Goal: Navigation & Orientation: Find specific page/section

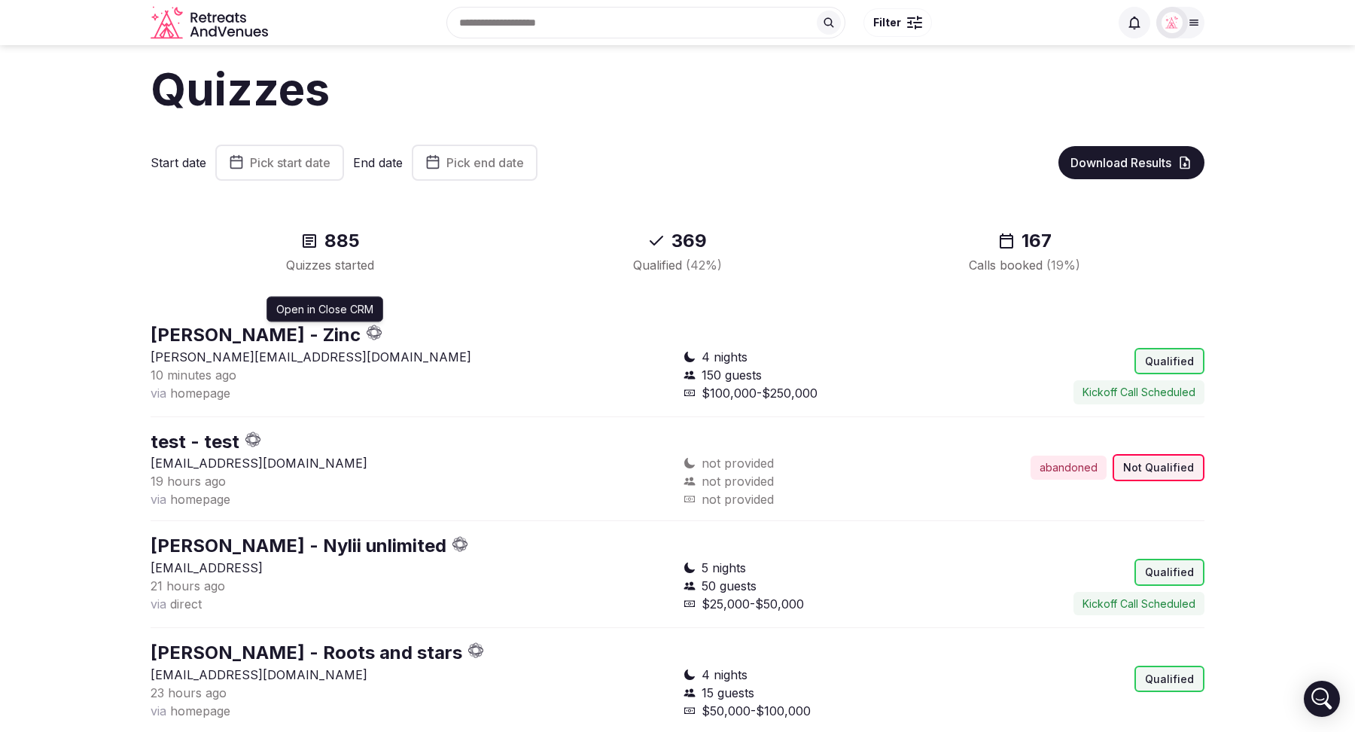
click at [368, 332] on icon "button" at bounding box center [370, 332] width 5 height 5
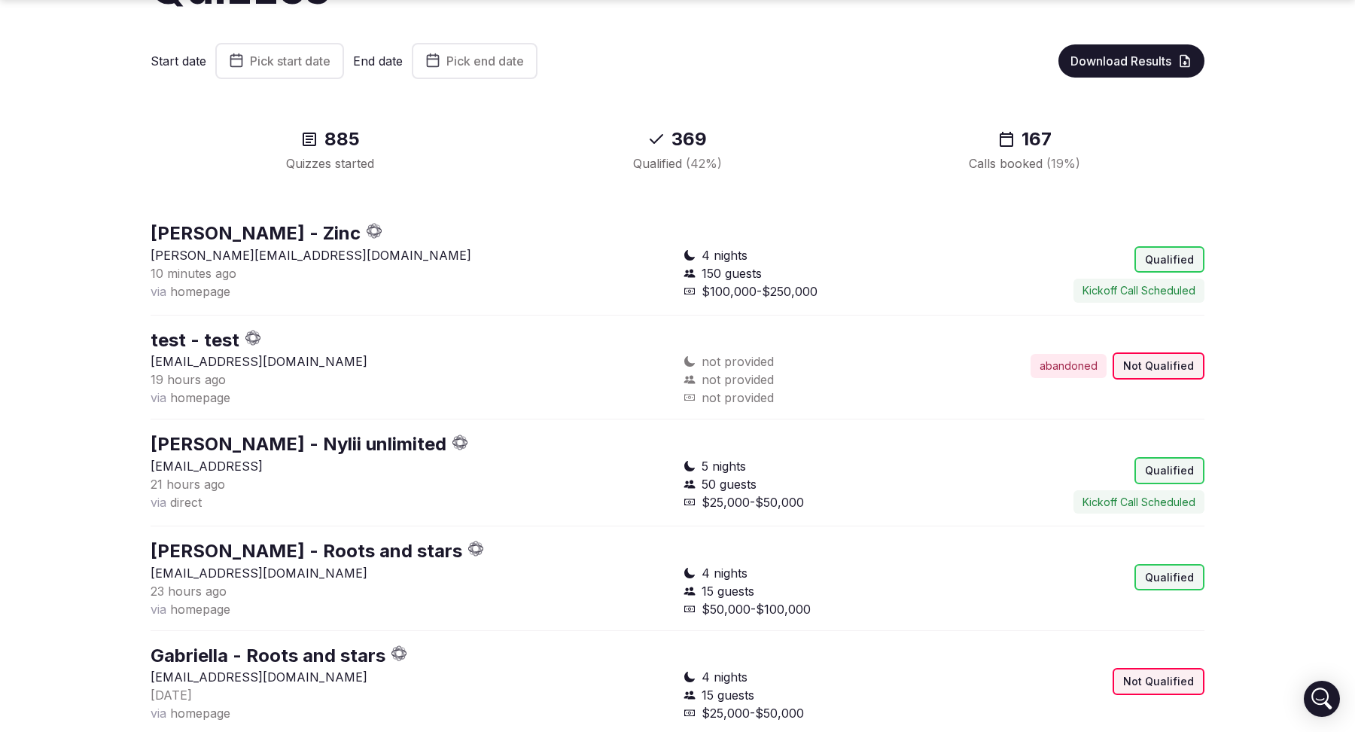
scroll to position [132, 0]
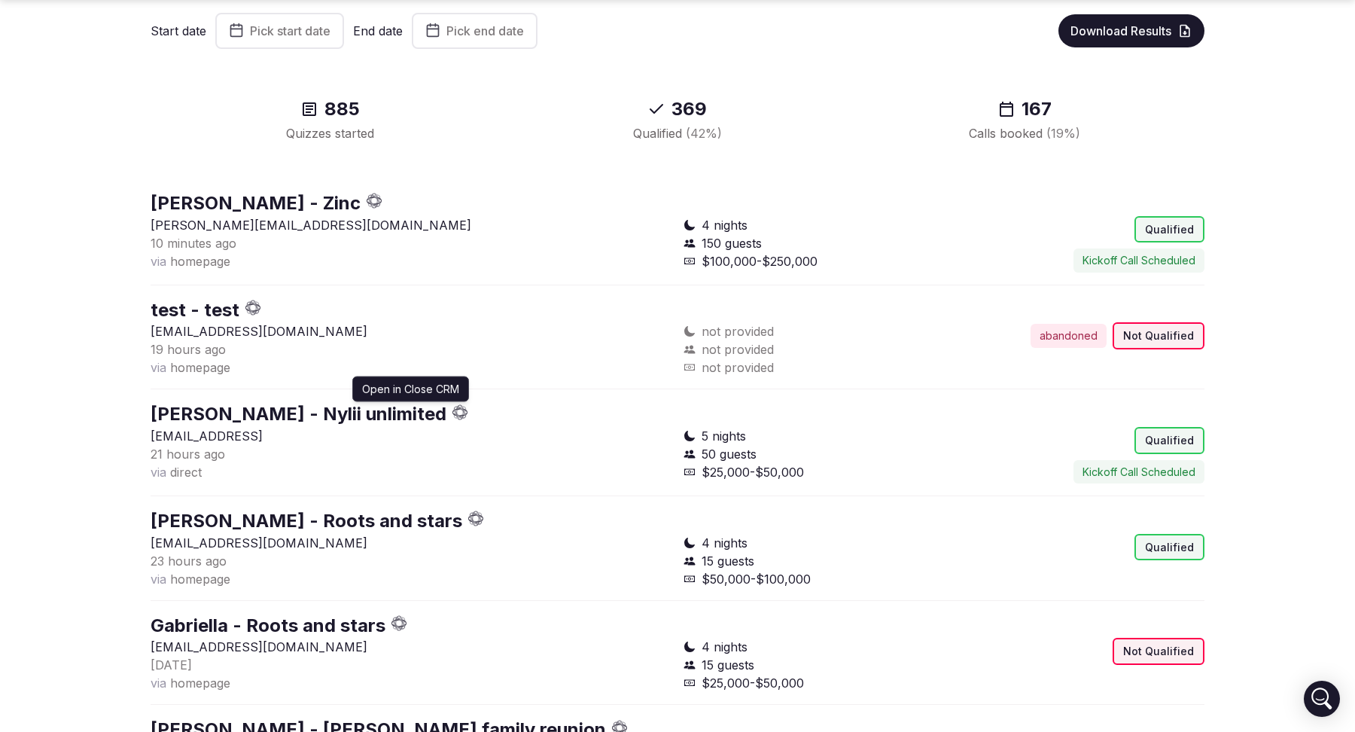
click at [453, 413] on icon "button" at bounding box center [461, 412] width 16 height 16
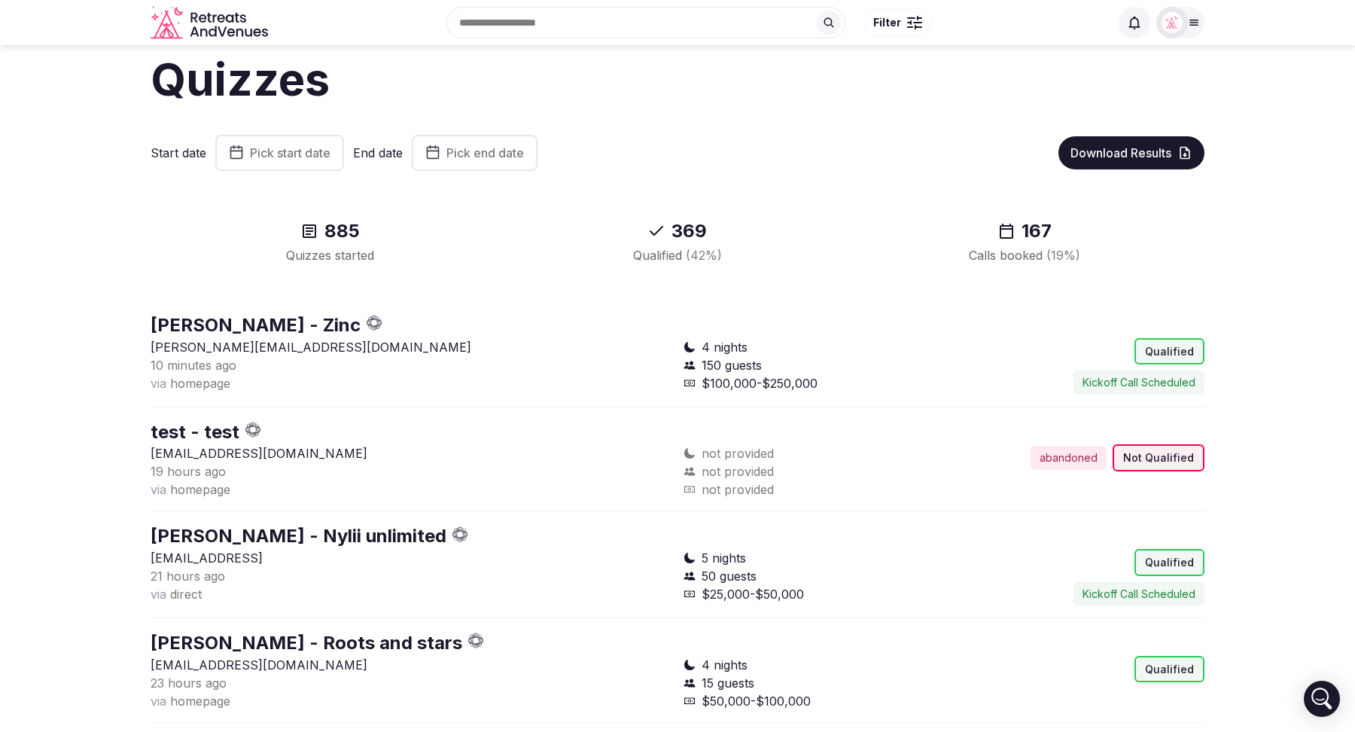
scroll to position [0, 0]
